Goal: Navigation & Orientation: Find specific page/section

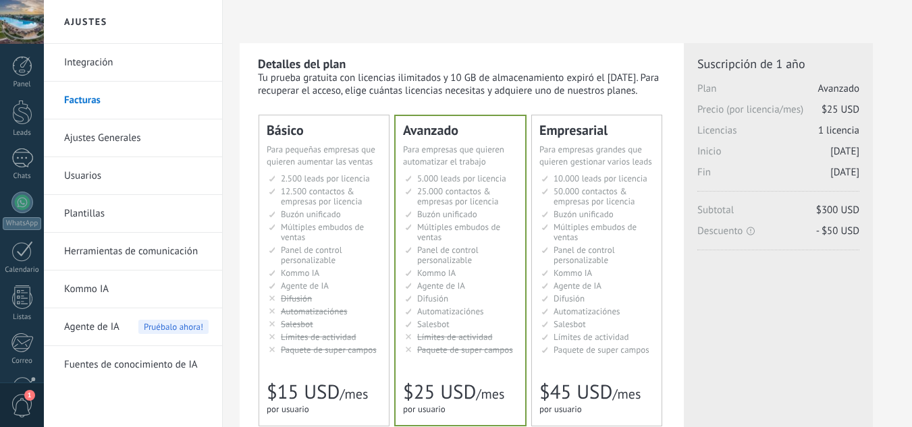
click at [149, 55] on link "Integración" at bounding box center [136, 63] width 144 height 38
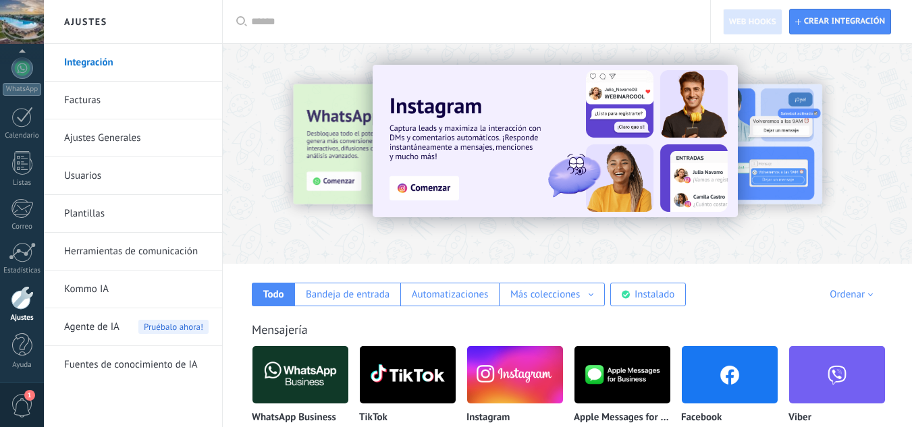
scroll to position [2091, 0]
click at [238, 142] on div at bounding box center [237, 154] width 296 height 122
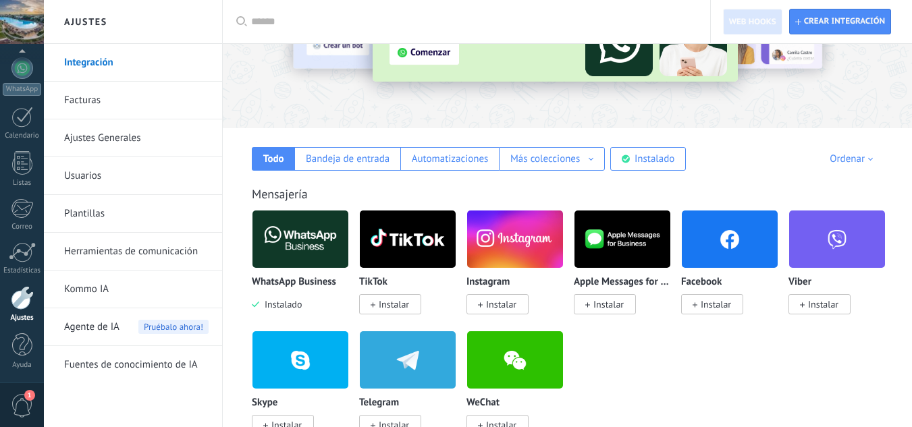
scroll to position [0, 0]
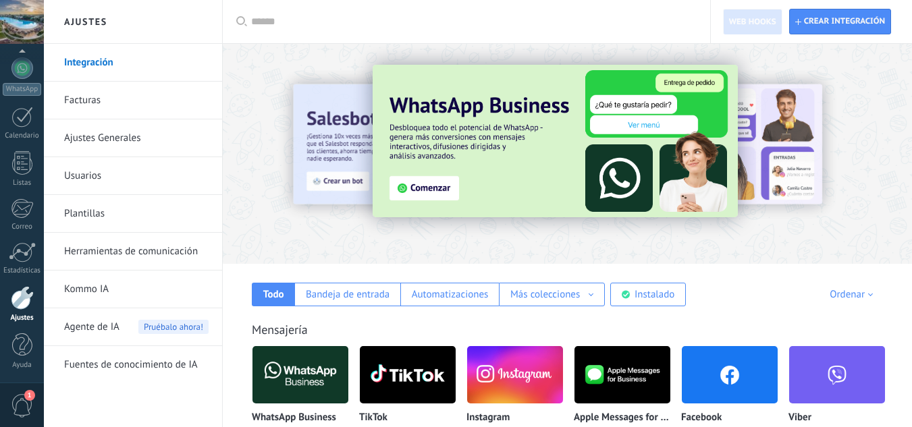
click at [86, 101] on link "Facturas" at bounding box center [136, 101] width 144 height 38
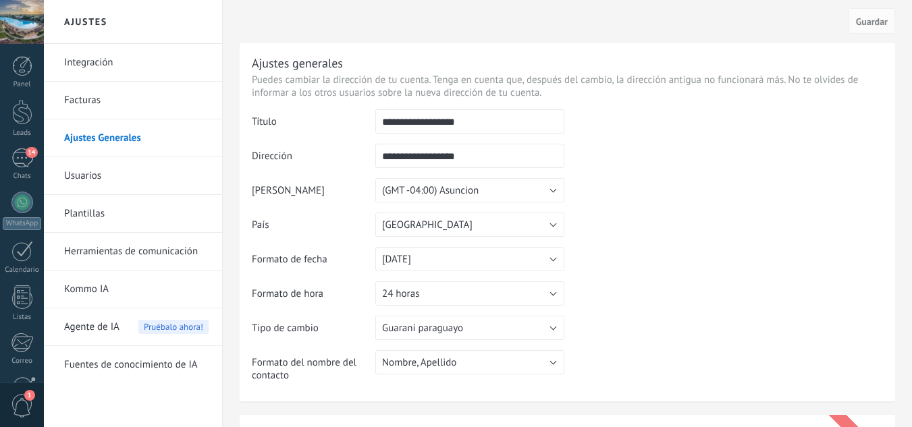
scroll to position [2091, 0]
click at [80, 175] on link "Usuarios" at bounding box center [136, 176] width 144 height 38
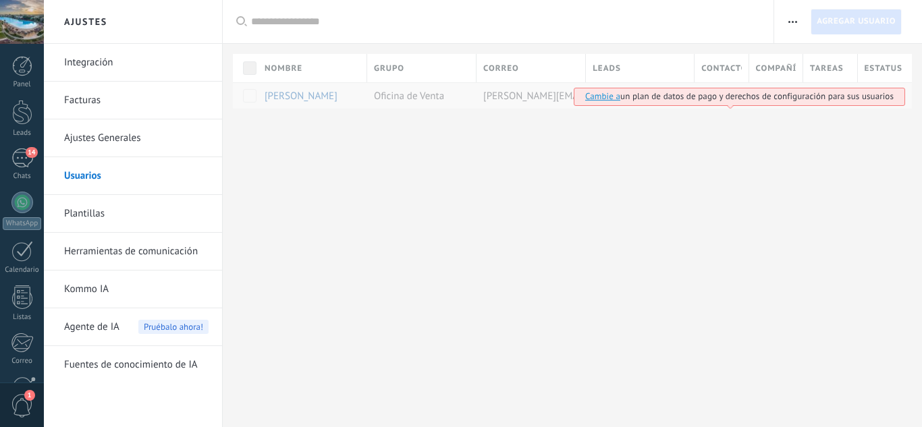
click at [78, 209] on link "Plantillas" at bounding box center [136, 214] width 144 height 38
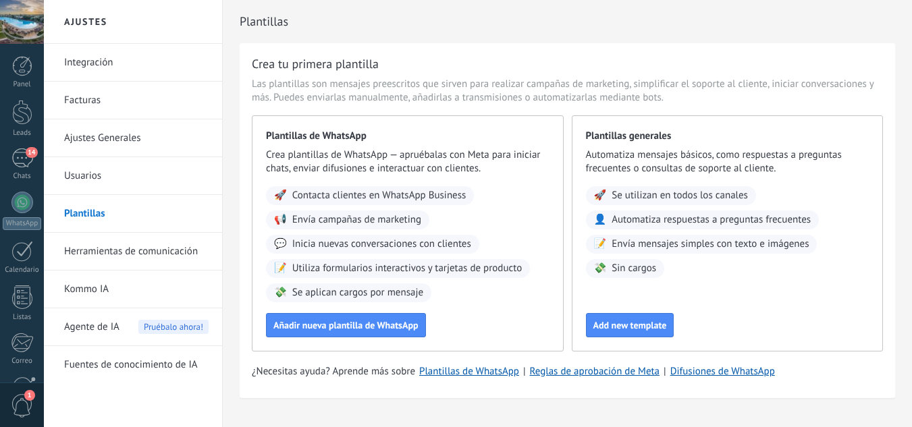
click at [90, 257] on link "Herramientas de comunicación" at bounding box center [136, 252] width 144 height 38
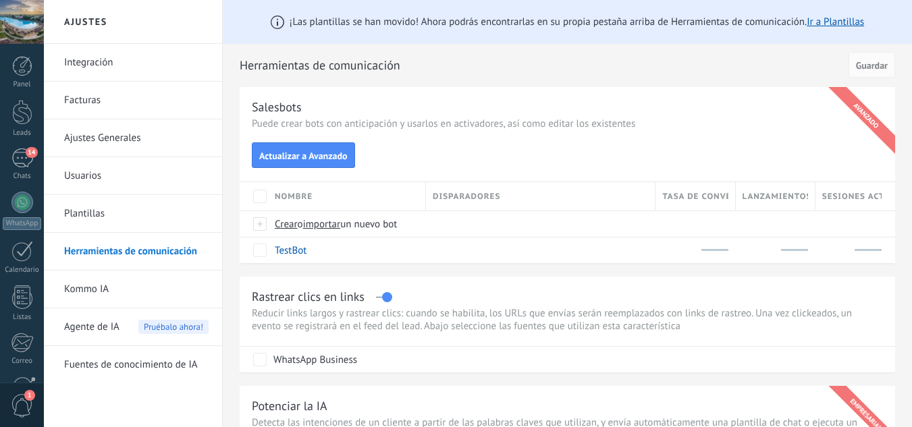
click at [72, 288] on link "Kommo IA" at bounding box center [136, 290] width 144 height 38
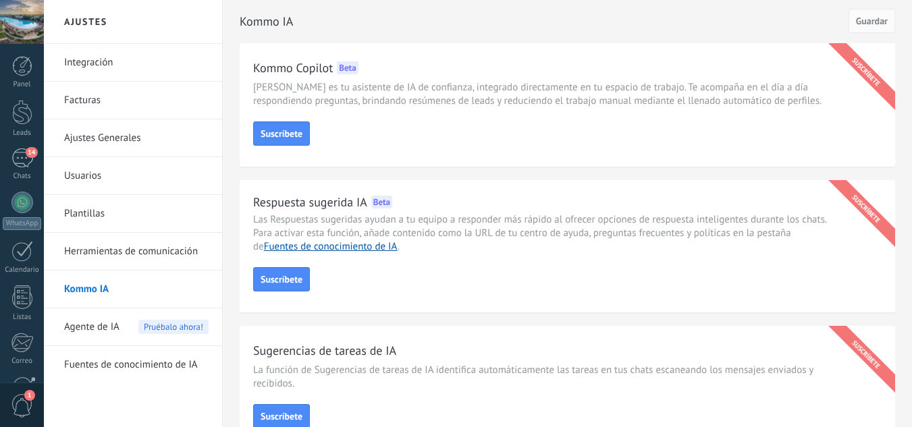
click at [72, 321] on span "Agente de IA" at bounding box center [91, 328] width 55 height 38
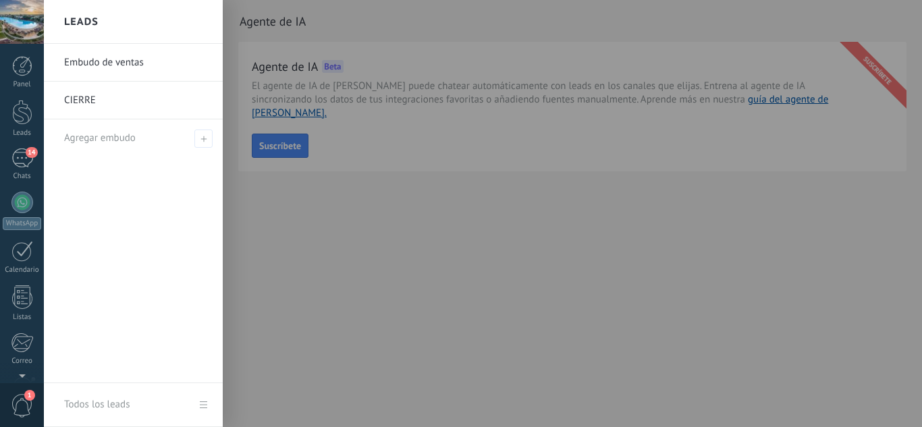
click at [97, 58] on link "Embudo de ventas" at bounding box center [136, 63] width 145 height 38
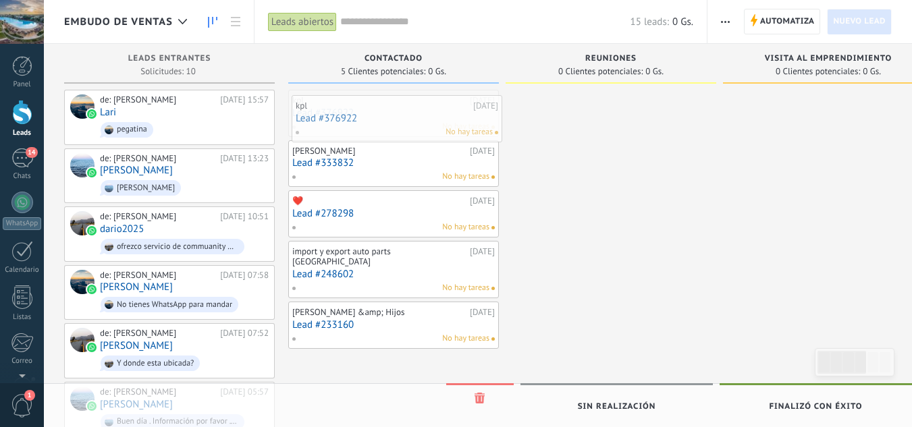
drag, startPoint x: 424, startPoint y: 111, endPoint x: 430, endPoint y: 114, distance: 7.0
